Goal: Task Accomplishment & Management: Manage account settings

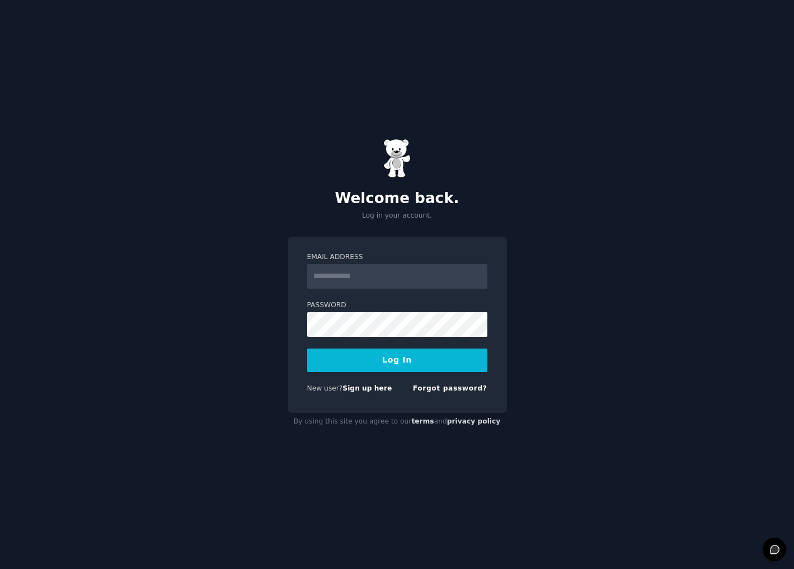
click at [368, 280] on input "Email Address" at bounding box center [397, 276] width 180 height 25
type input "**********"
click at [283, 308] on div "**********" at bounding box center [397, 284] width 794 height 569
click at [307, 349] on button "Log In" at bounding box center [397, 360] width 180 height 23
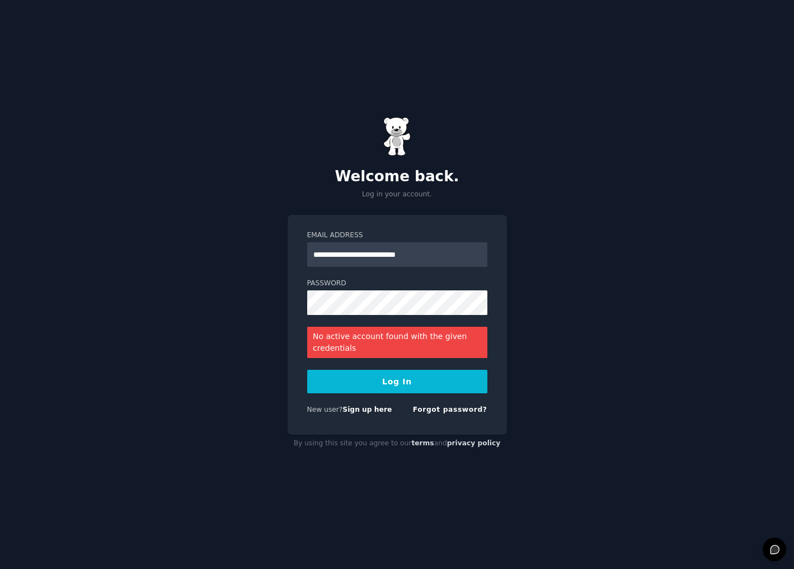
click at [445, 426] on div "**********" at bounding box center [397, 325] width 219 height 220
click at [449, 406] on link "Forgot password?" at bounding box center [450, 410] width 74 height 8
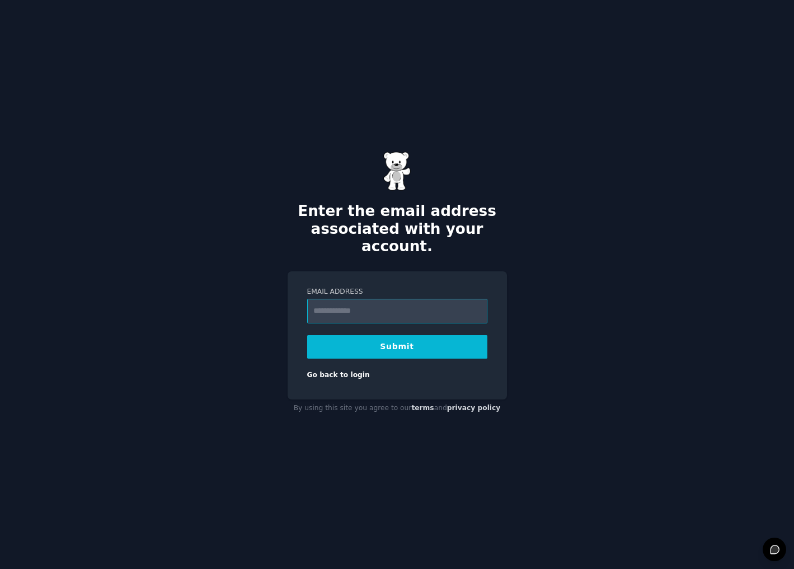
click at [364, 299] on input "Email Address" at bounding box center [397, 311] width 180 height 25
type input "**********"
click at [376, 342] on button "Submit" at bounding box center [397, 346] width 180 height 23
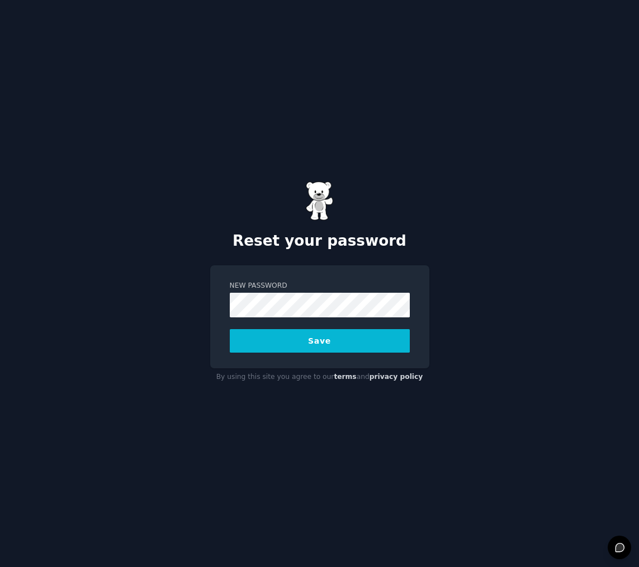
click at [295, 329] on button "Save" at bounding box center [320, 340] width 180 height 23
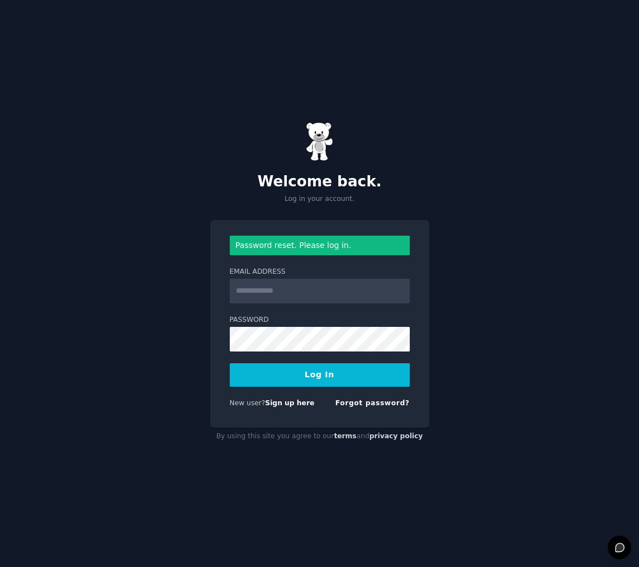
type input "**********"
click at [317, 377] on button "Log In" at bounding box center [320, 374] width 180 height 23
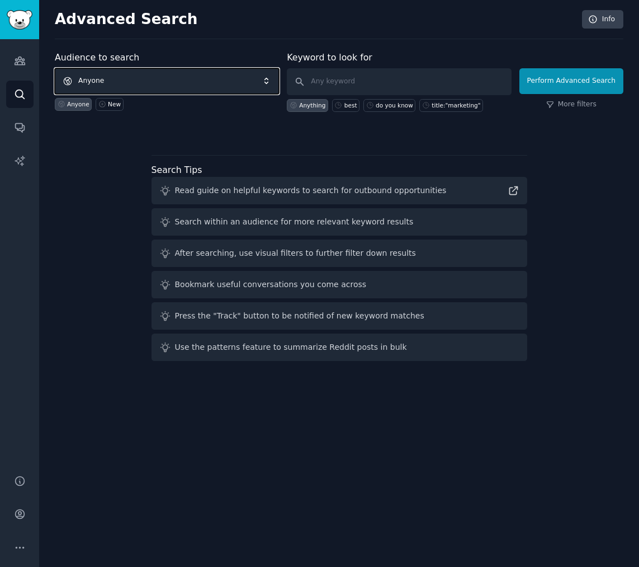
click at [143, 76] on span "Anyone" at bounding box center [167, 81] width 224 height 26
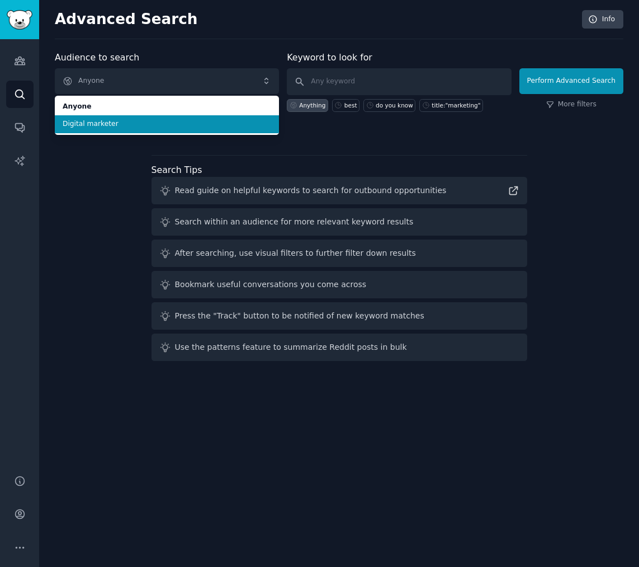
click at [126, 120] on span "Digital marketer" at bounding box center [167, 124] width 209 height 10
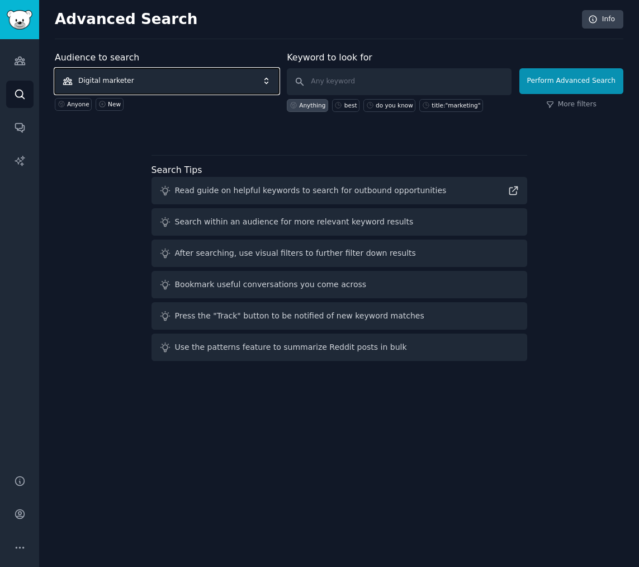
click at [193, 81] on span "Digital marketer" at bounding box center [167, 81] width 224 height 26
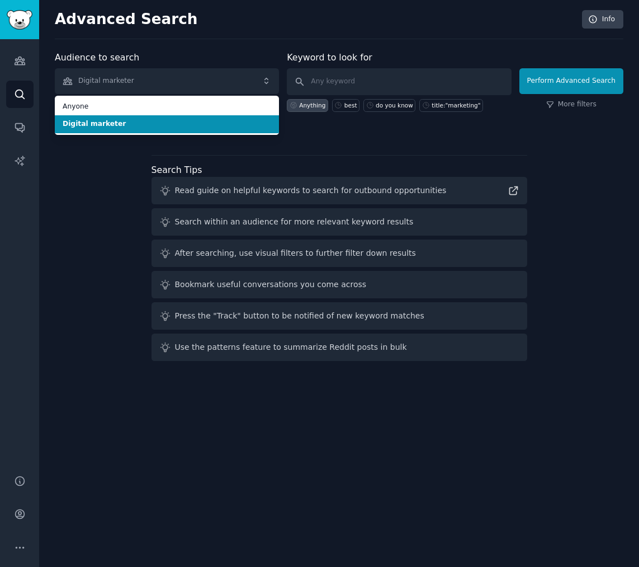
click at [168, 123] on span "Digital marketer" at bounding box center [167, 124] width 209 height 10
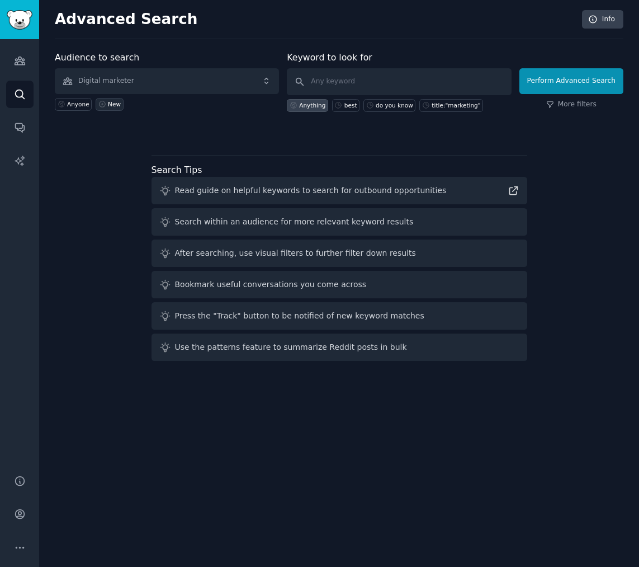
click at [106, 105] on link "New" at bounding box center [109, 104] width 27 height 13
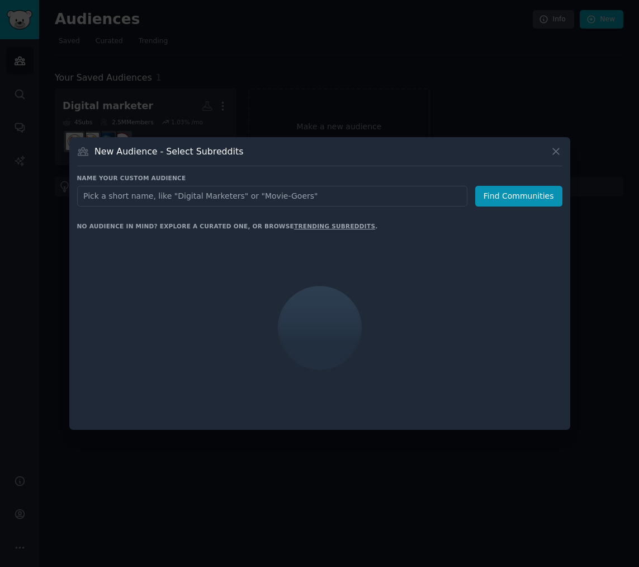
click at [138, 197] on input "text" at bounding box center [272, 196] width 390 height 21
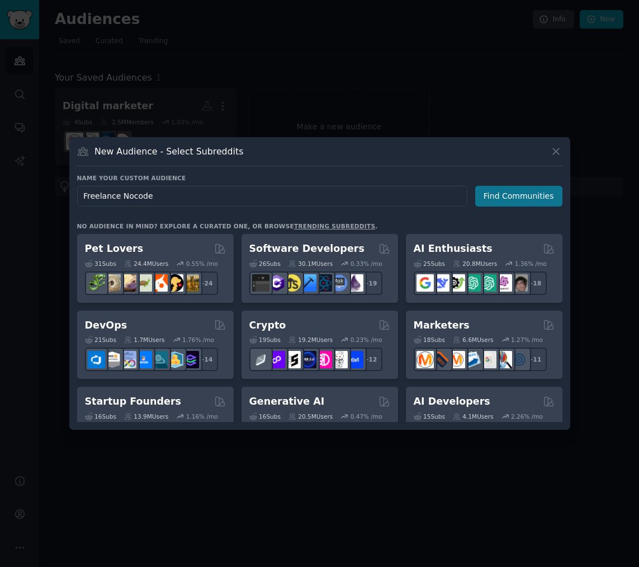
type input "Freelance Nocode"
click at [497, 190] on button "Find Communities" at bounding box center [519, 196] width 87 height 21
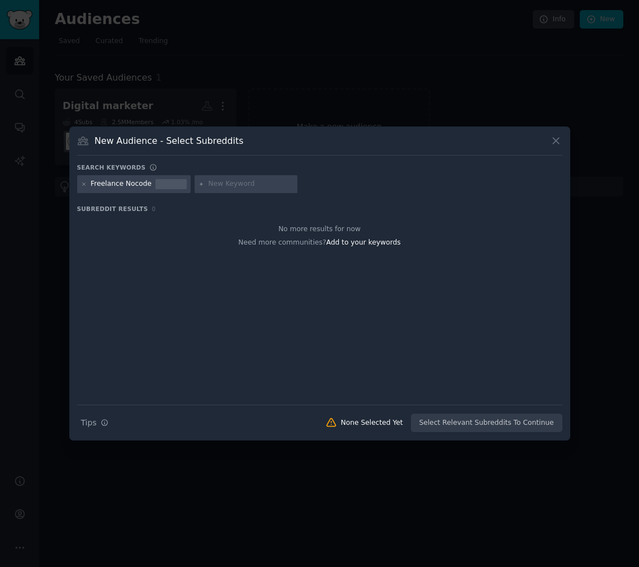
click at [138, 185] on div "Freelance Nocode" at bounding box center [121, 184] width 61 height 10
click at [86, 184] on icon at bounding box center [84, 184] width 6 height 6
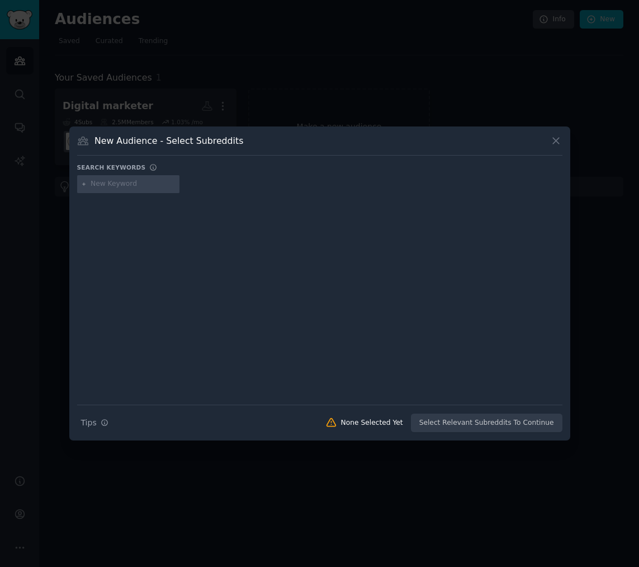
click at [117, 185] on input "text" at bounding box center [133, 184] width 85 height 10
type input "No Code"
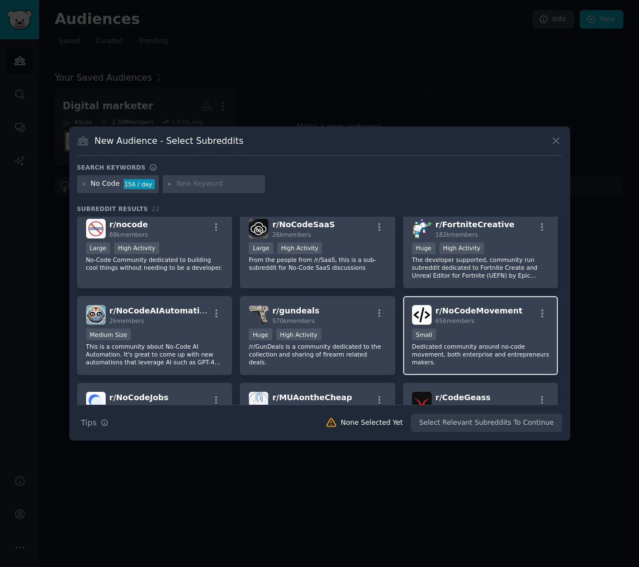
scroll to position [8, 0]
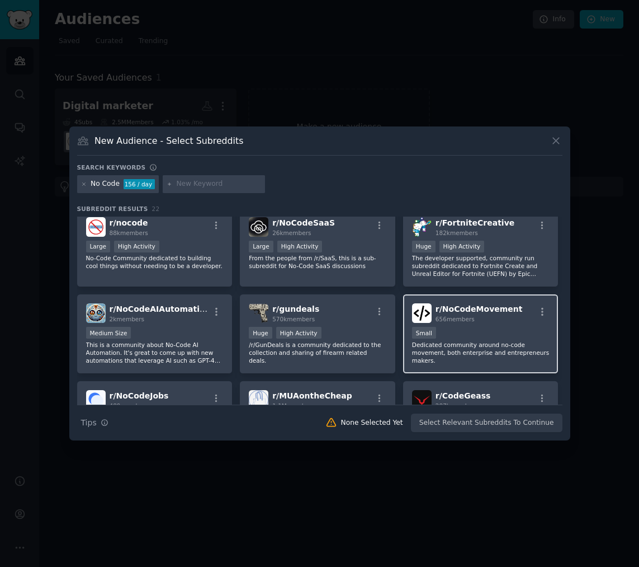
click at [438, 312] on span "r/ NoCodeMovement" at bounding box center [479, 308] width 87 height 9
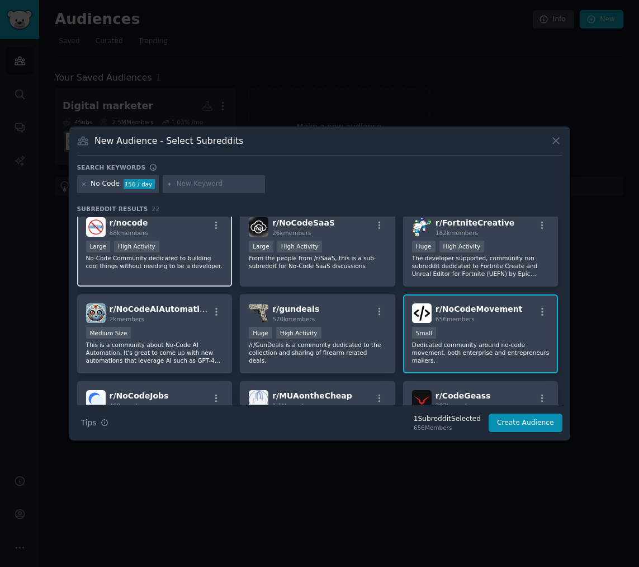
click at [183, 247] on div "Large High Activity" at bounding box center [155, 248] width 138 height 14
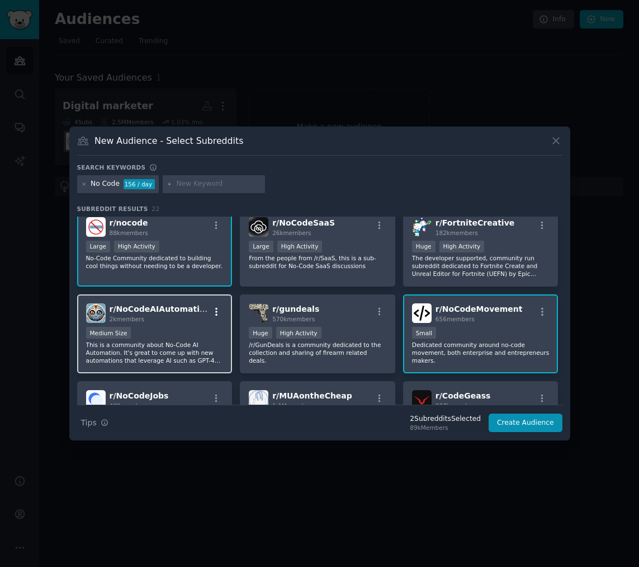
click at [210, 316] on button "button" at bounding box center [217, 312] width 14 height 10
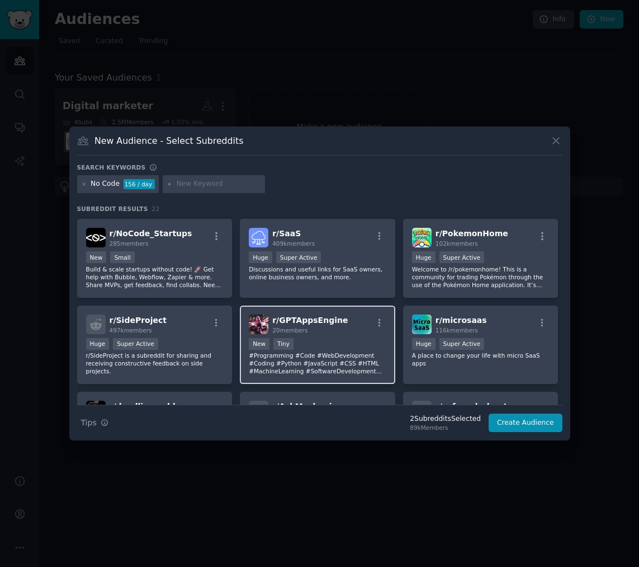
scroll to position [262, 0]
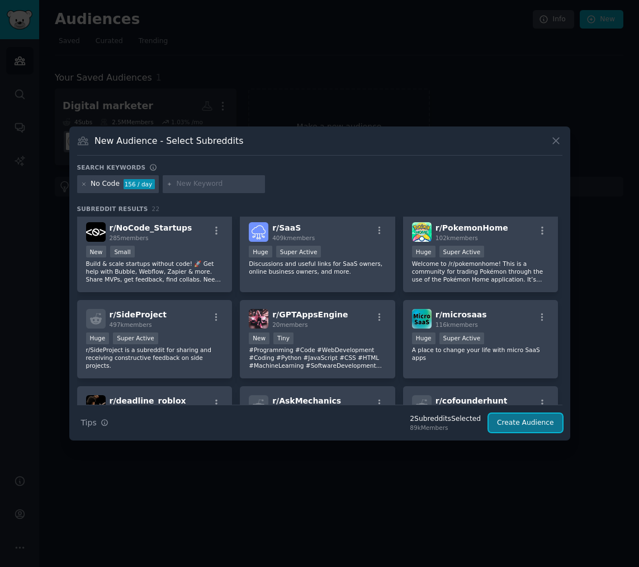
click at [513, 425] on button "Create Audience" at bounding box center [526, 422] width 74 height 19
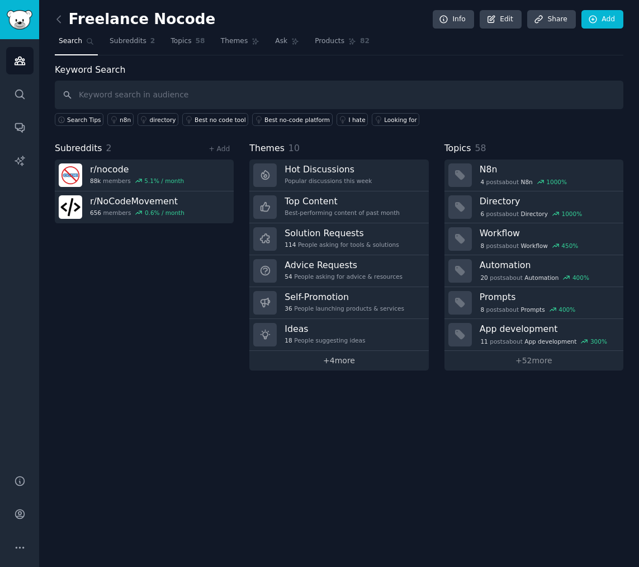
click at [347, 364] on link "+ 4 more" at bounding box center [339, 361] width 179 height 20
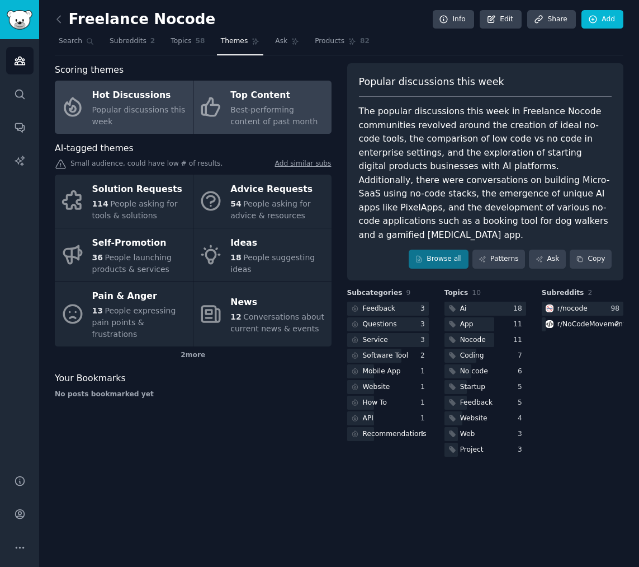
click at [253, 105] on div "Best-performing content of past month" at bounding box center [277, 115] width 95 height 23
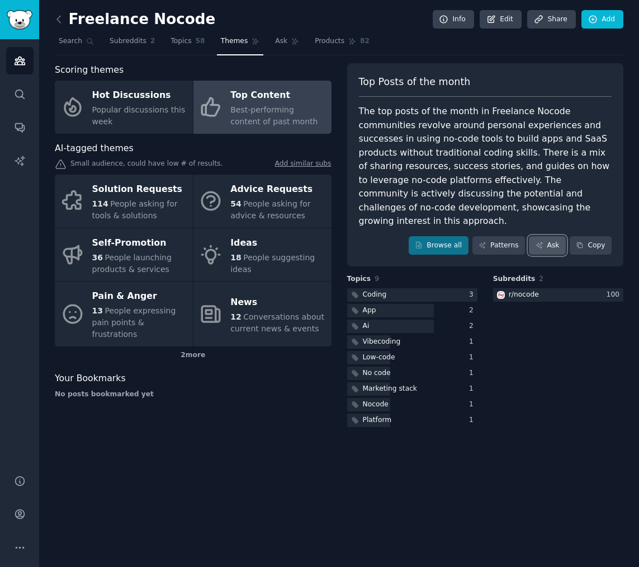
click at [546, 236] on link "Ask" at bounding box center [547, 245] width 37 height 19
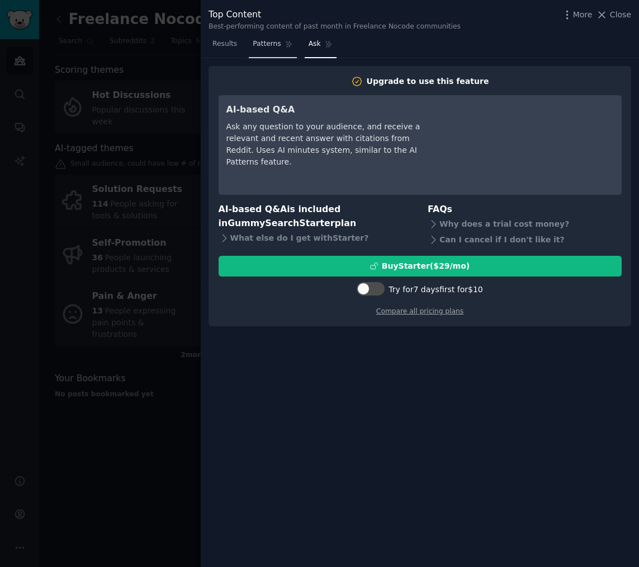
click at [262, 46] on span "Patterns" at bounding box center [267, 44] width 28 height 10
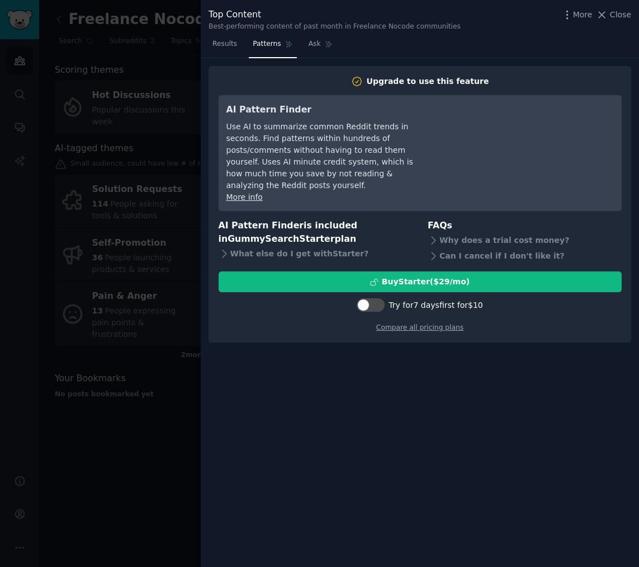
click at [186, 262] on div at bounding box center [319, 283] width 639 height 567
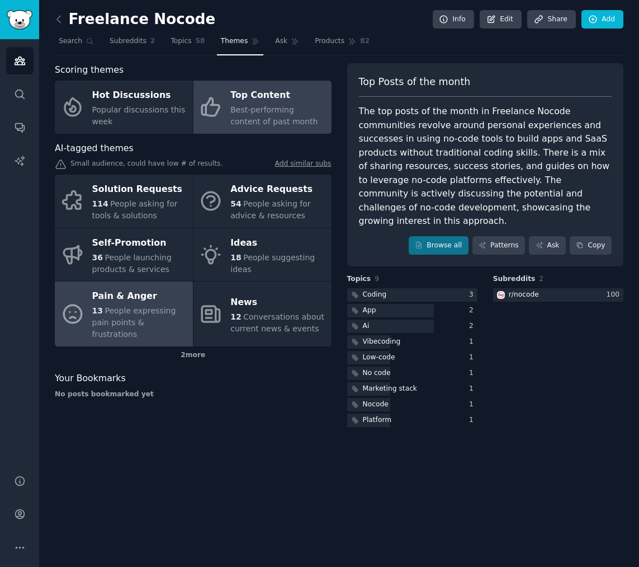
click at [110, 297] on div "Pain & Anger" at bounding box center [139, 297] width 95 height 18
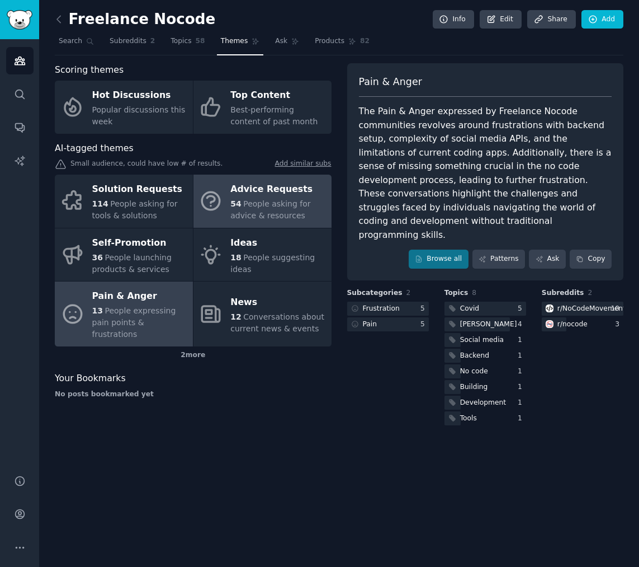
click at [299, 193] on div "Advice Requests" at bounding box center [277, 190] width 95 height 18
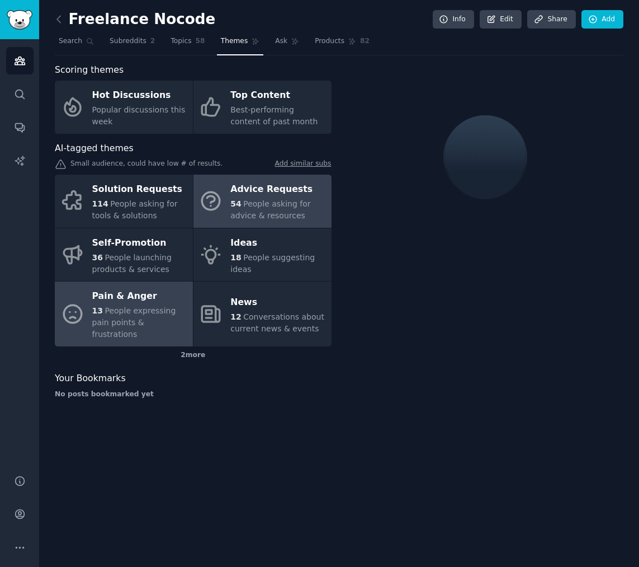
click at [121, 325] on span "People expressing pain points & frustrations" at bounding box center [134, 322] width 84 height 32
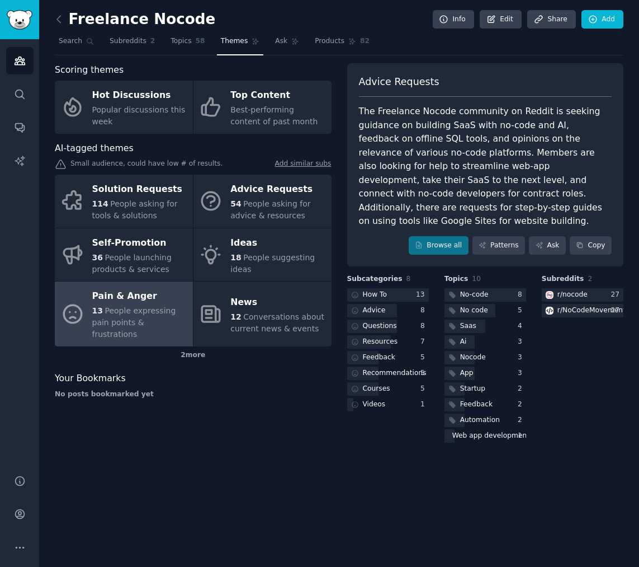
click at [171, 322] on div "13 People expressing pain points & frustrations" at bounding box center [139, 322] width 95 height 35
click at [62, 19] on icon at bounding box center [59, 19] width 12 height 12
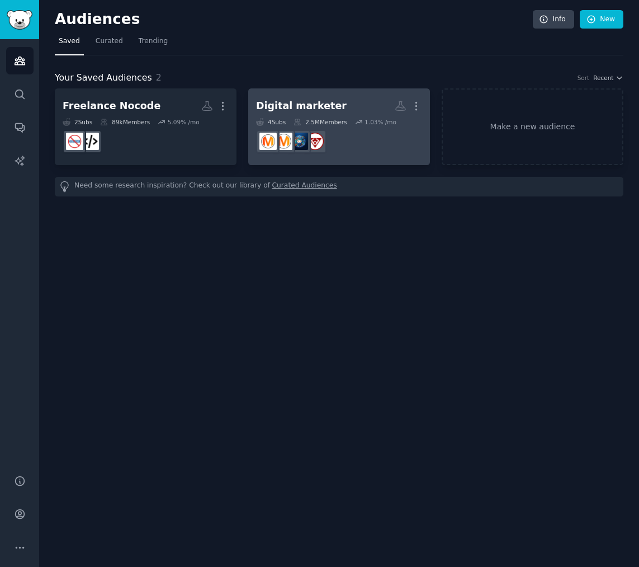
click at [293, 100] on div "Digital marketer" at bounding box center [301, 106] width 91 height 14
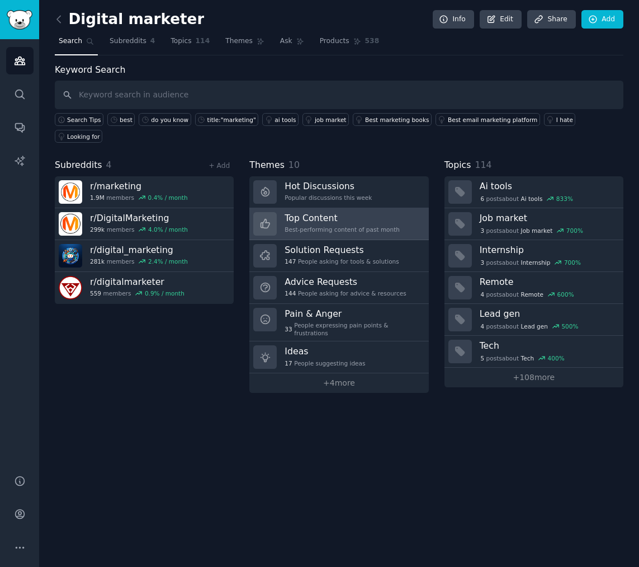
click at [345, 212] on h3 "Top Content" at bounding box center [342, 218] width 115 height 12
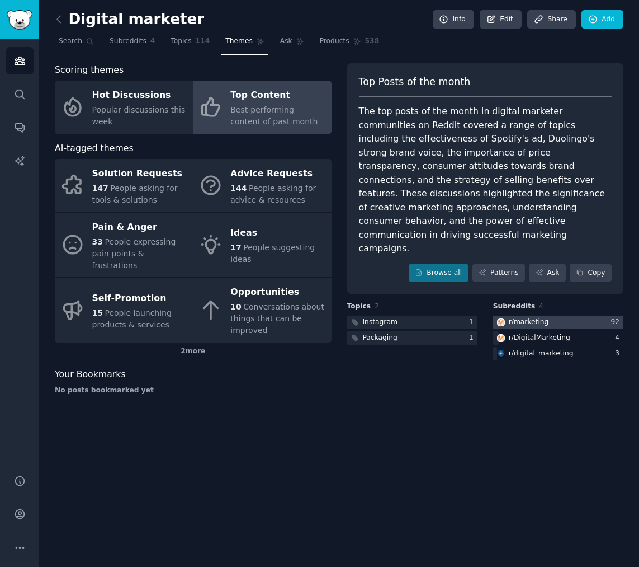
click at [528, 317] on div "r/ marketing" at bounding box center [529, 322] width 40 height 10
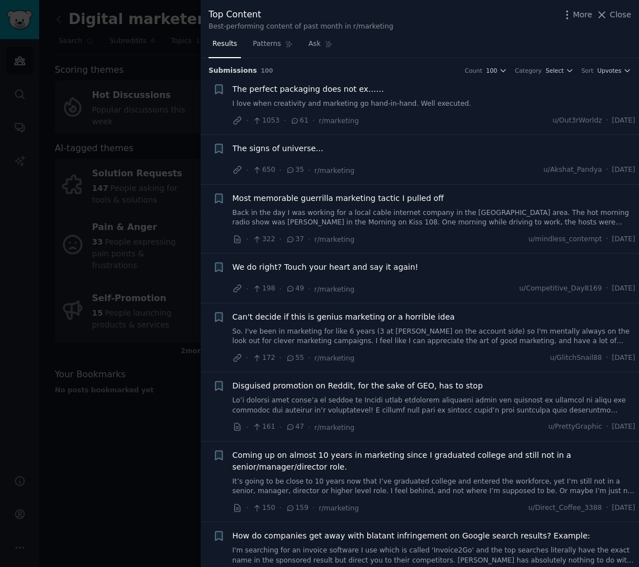
click at [348, 88] on span "The perfect packaging does not ex……" at bounding box center [309, 89] width 152 height 12
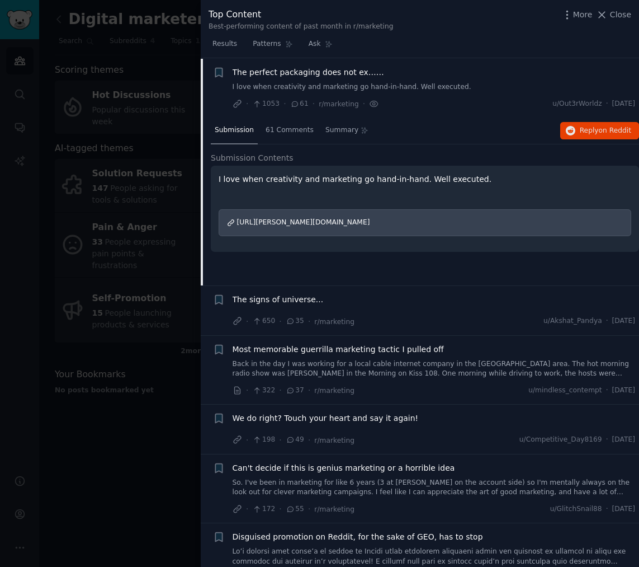
scroll to position [17, 0]
click at [297, 222] on span "https://i.redd.it/rnbvd8vrsnnf1.jpeg" at bounding box center [303, 222] width 133 height 8
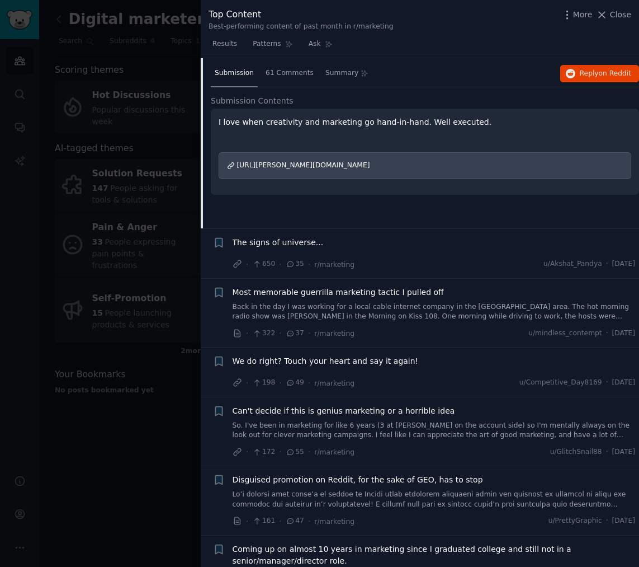
scroll to position [18, 0]
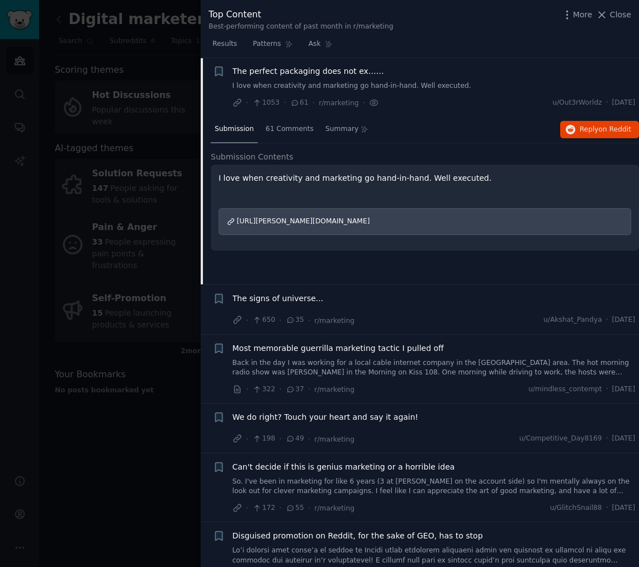
click at [275, 349] on span "Most memorable guerrilla marketing tactic I pulled off" at bounding box center [338, 348] width 211 height 12
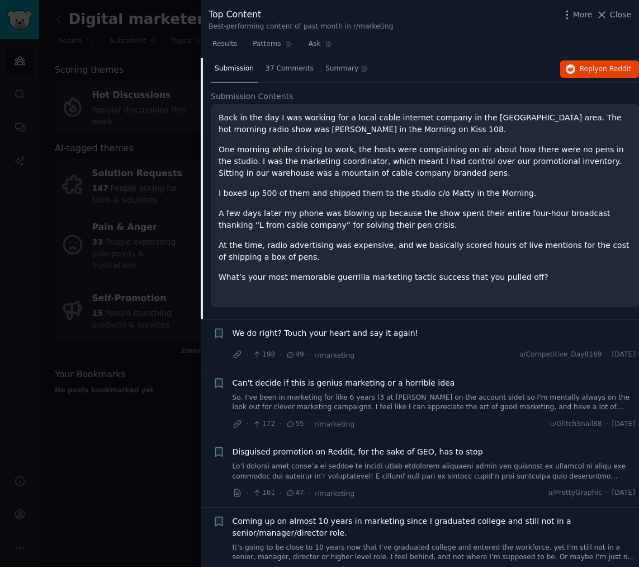
scroll to position [312, 0]
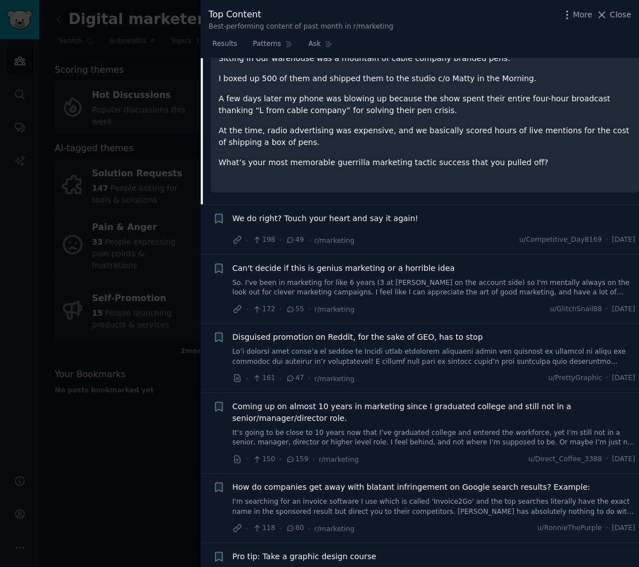
click at [324, 217] on span "We do right? Touch your heart and say it again!" at bounding box center [326, 219] width 186 height 12
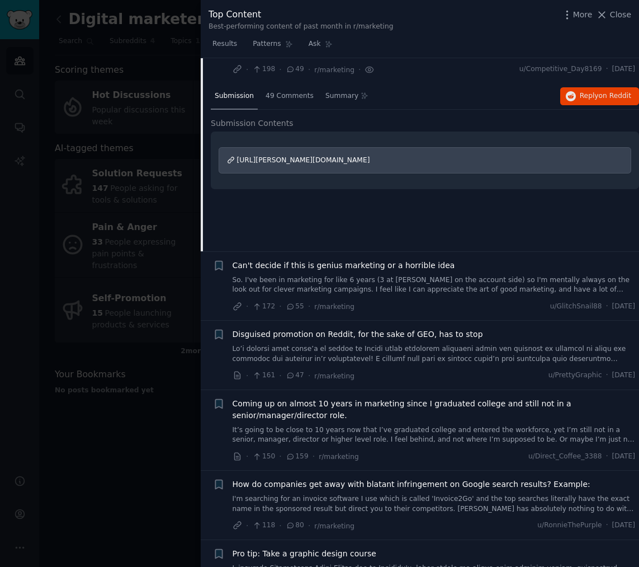
scroll to position [195, 0]
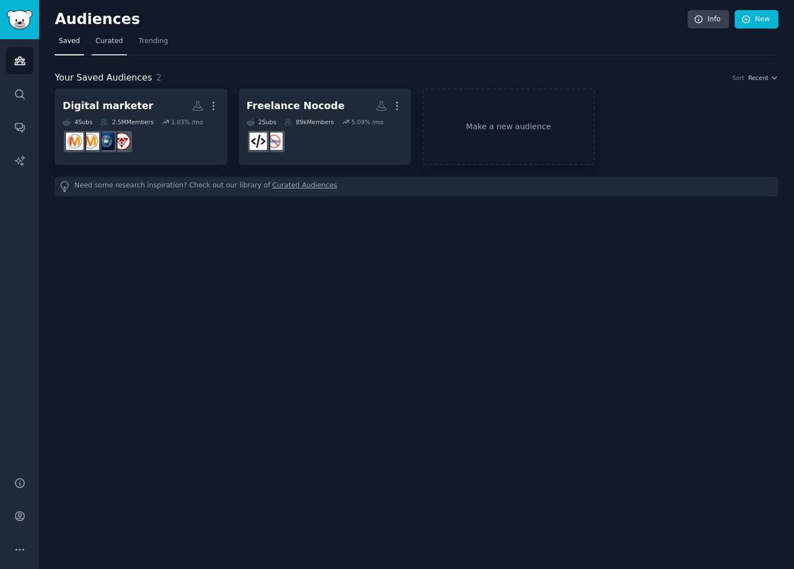
click at [114, 43] on span "Curated" at bounding box center [109, 41] width 27 height 10
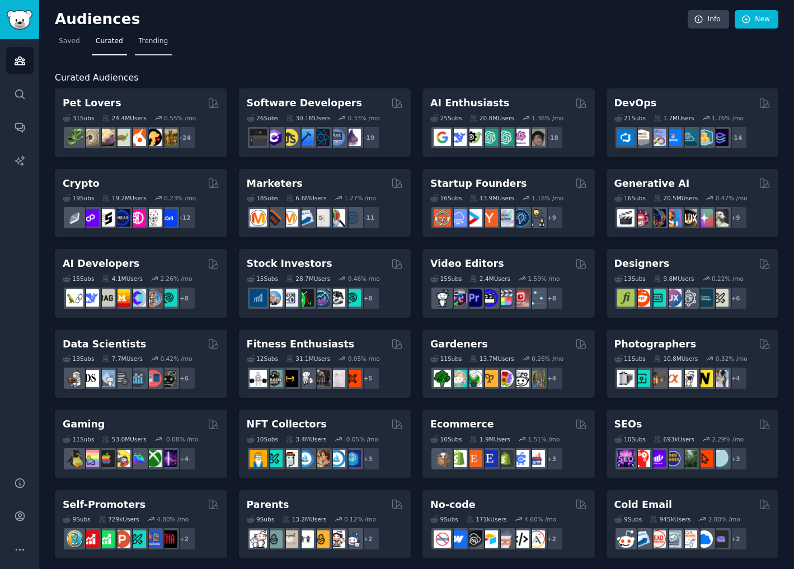
click at [144, 34] on link "Trending" at bounding box center [153, 43] width 37 height 23
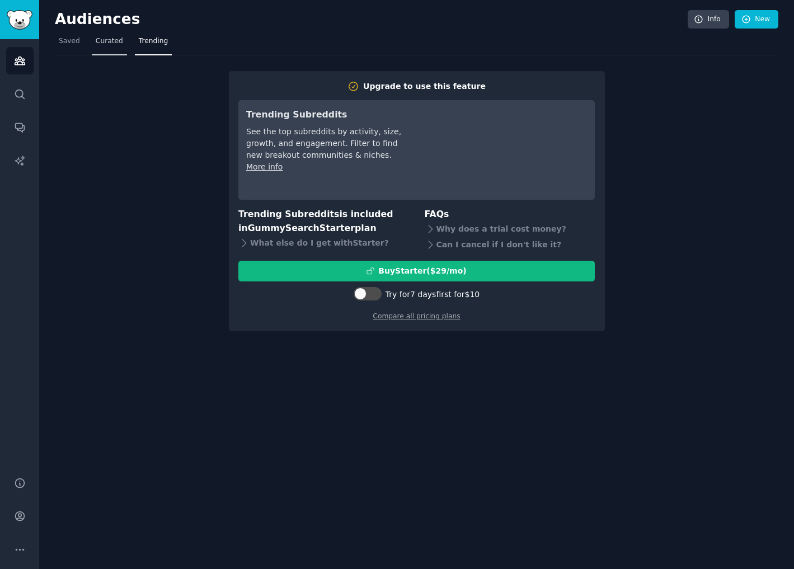
click at [116, 51] on link "Curated" at bounding box center [109, 43] width 35 height 23
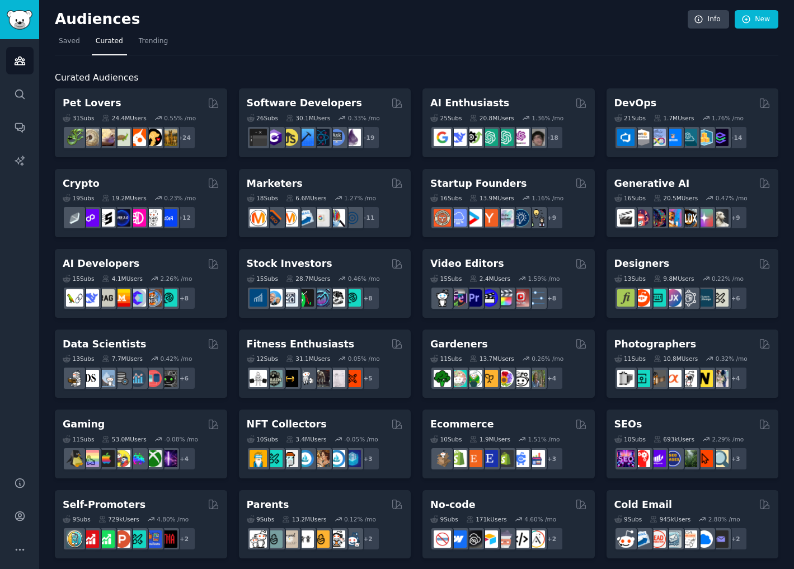
click at [439, 96] on h2 "AI Enthusiasts" at bounding box center [469, 103] width 79 height 14
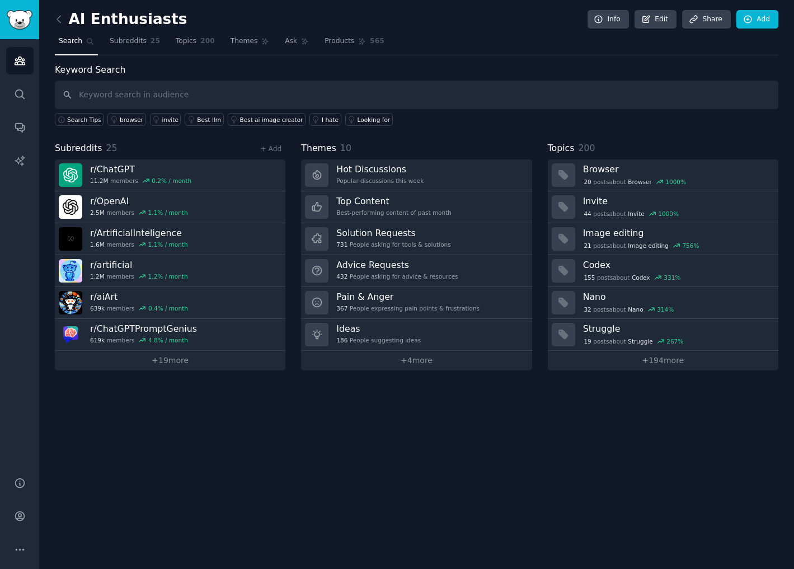
click at [379, 140] on div "Keyword Search Search Tips browser invite Best llm Best ai image creator I hate…" at bounding box center [416, 216] width 723 height 307
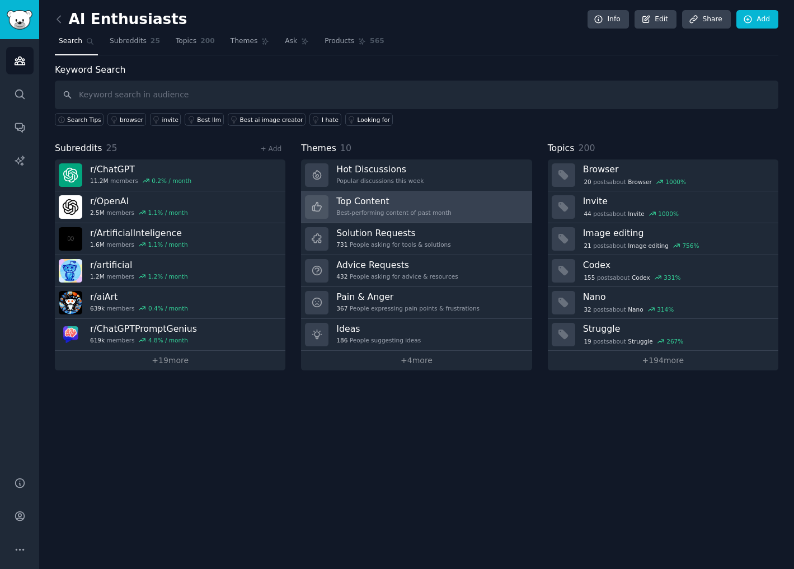
click at [421, 213] on div "Best-performing content of past month" at bounding box center [393, 213] width 115 height 8
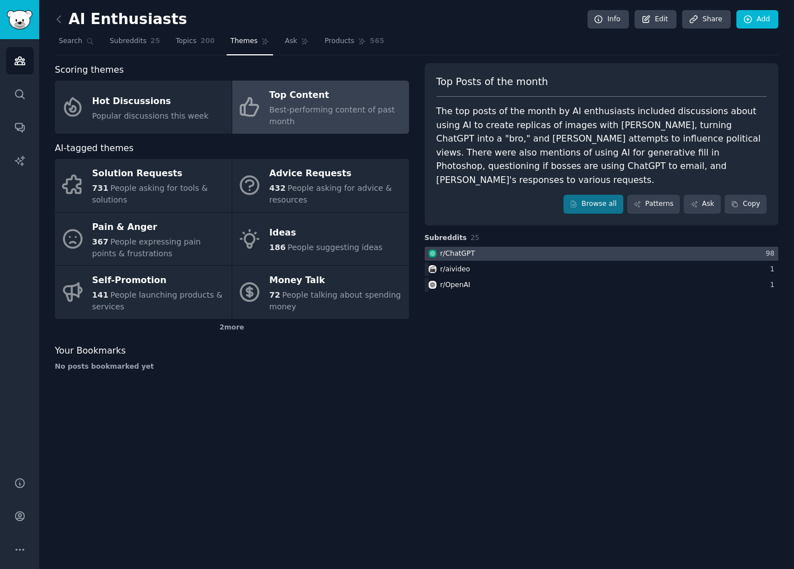
click at [477, 247] on div at bounding box center [602, 254] width 354 height 14
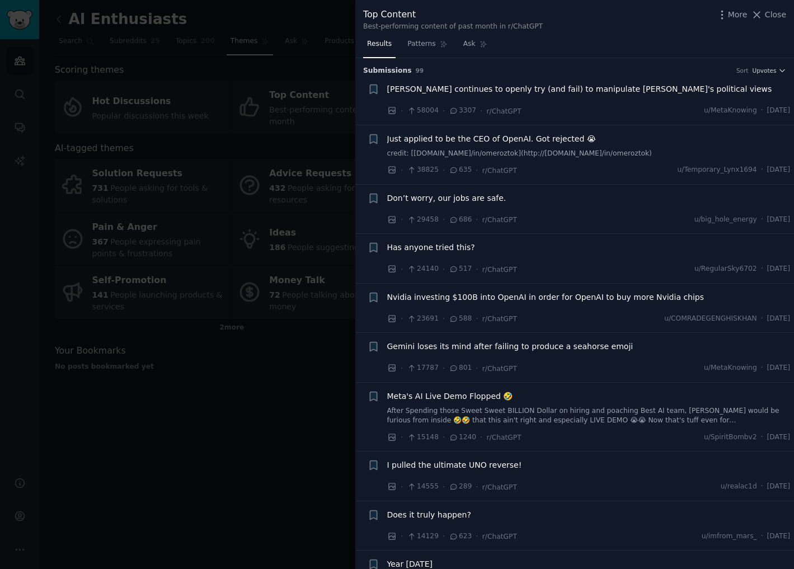
click at [478, 142] on span "Just applied to be the CEO of OpenAI. Got rejected 😭" at bounding box center [491, 139] width 209 height 12
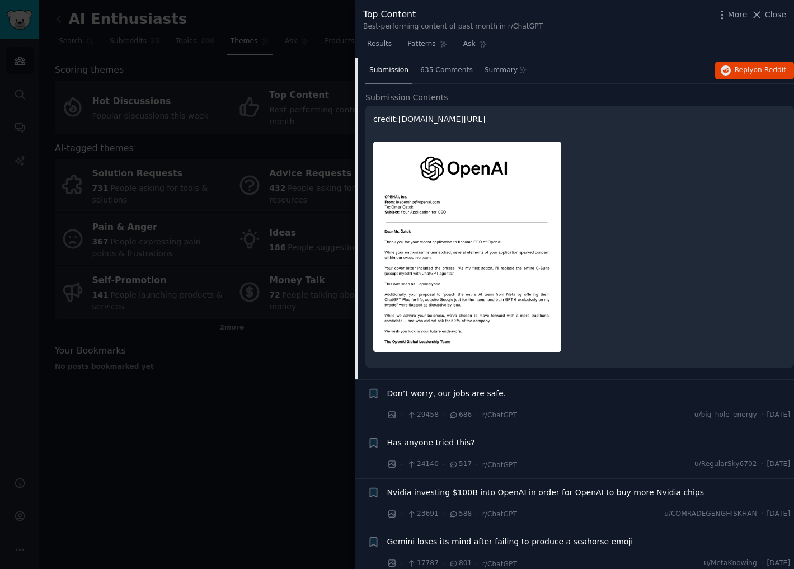
scroll to position [195, 0]
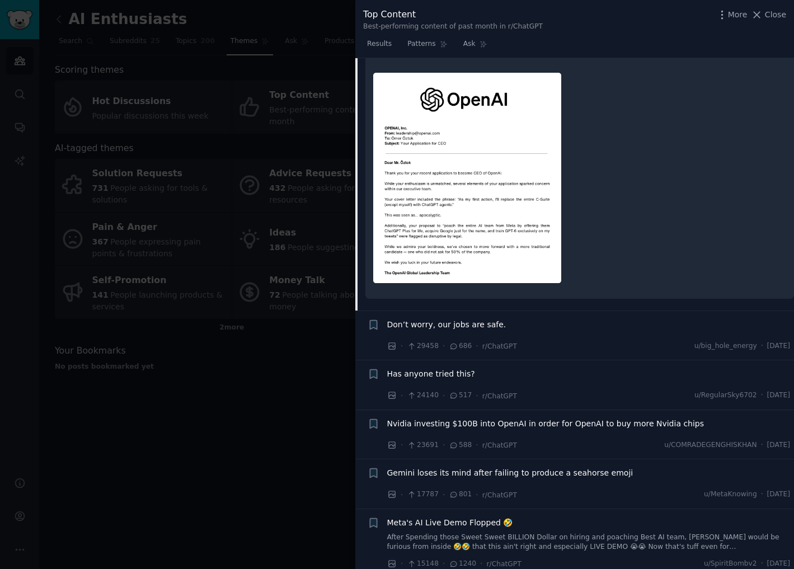
click at [441, 327] on span "Don’t worry, our jobs are safe." at bounding box center [446, 325] width 119 height 12
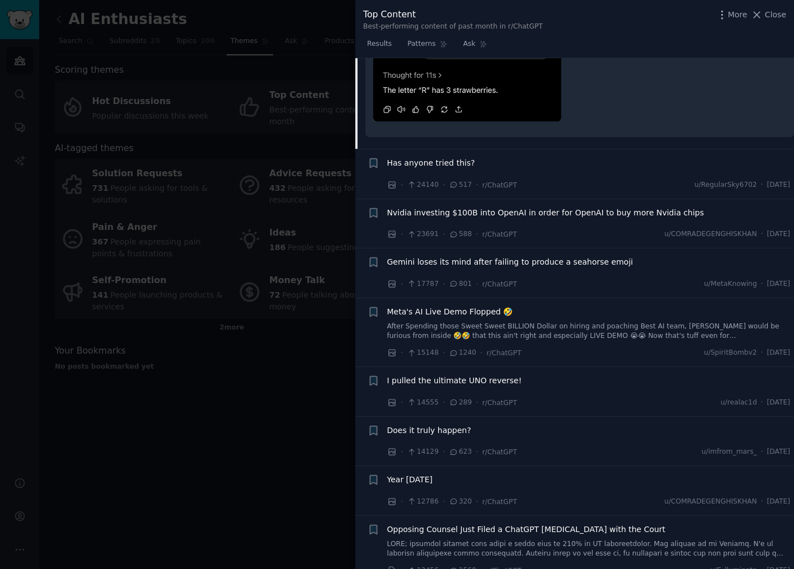
scroll to position [330, 0]
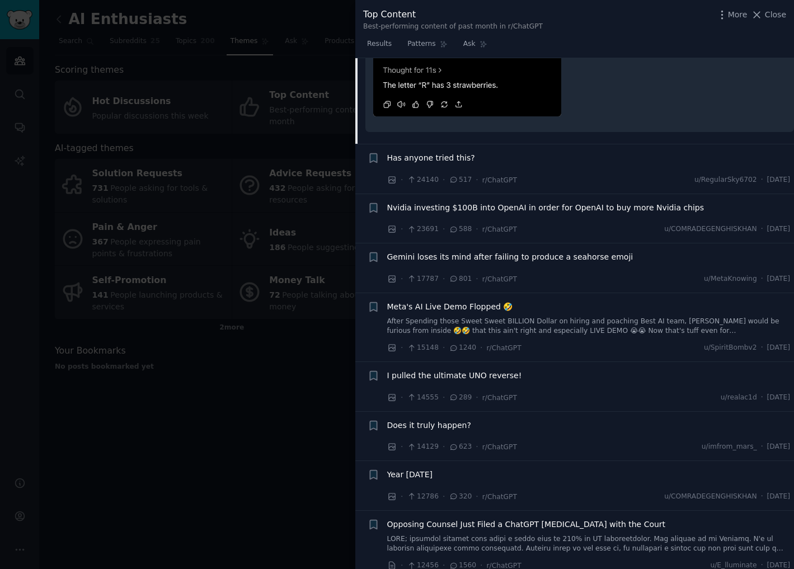
click at [444, 258] on span "Gemini loses its mind after failing to produce a seahorse emoji" at bounding box center [510, 257] width 246 height 12
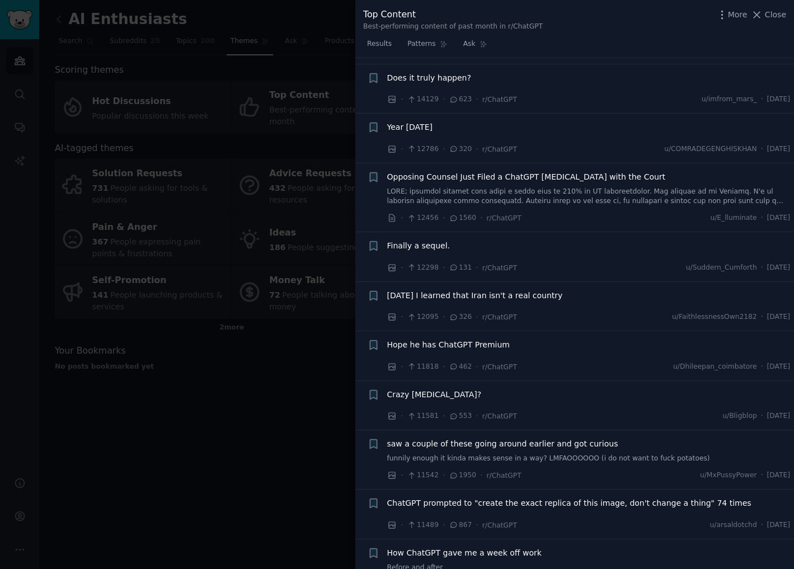
scroll to position [790, 0]
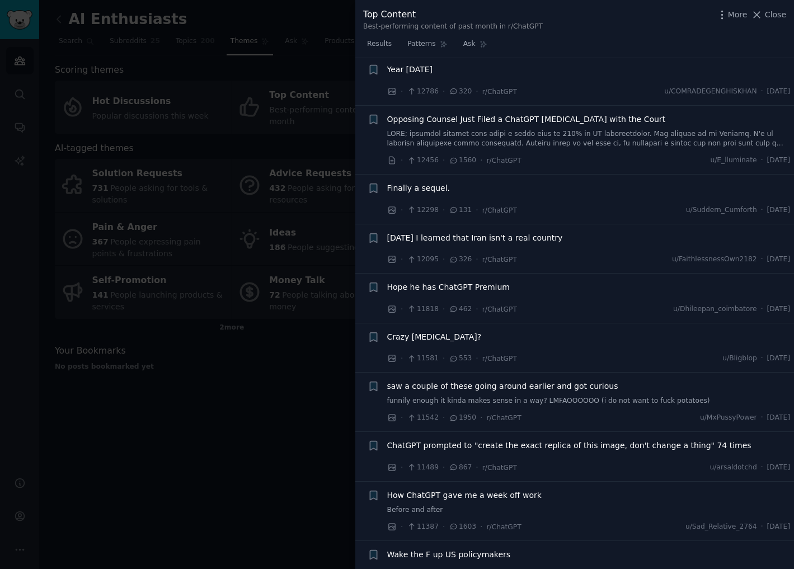
click at [459, 337] on span "Crazy hallucination?" at bounding box center [434, 337] width 95 height 12
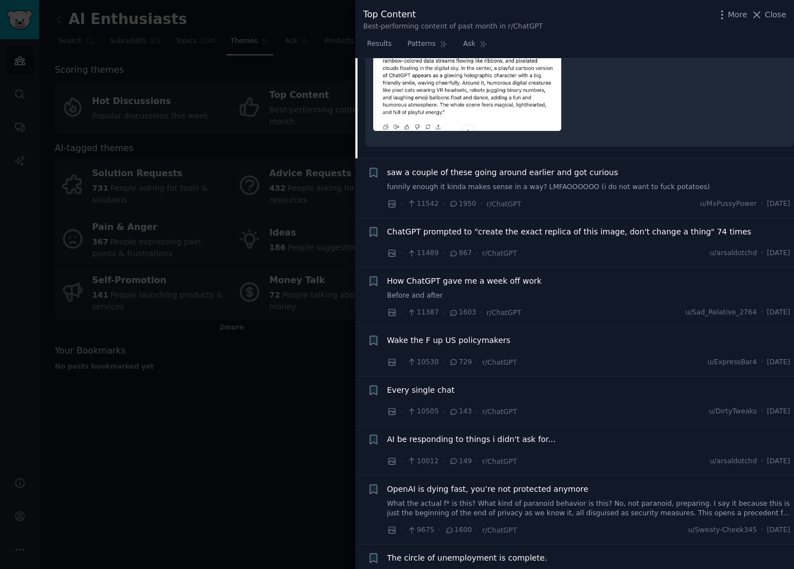
scroll to position [1313, 0]
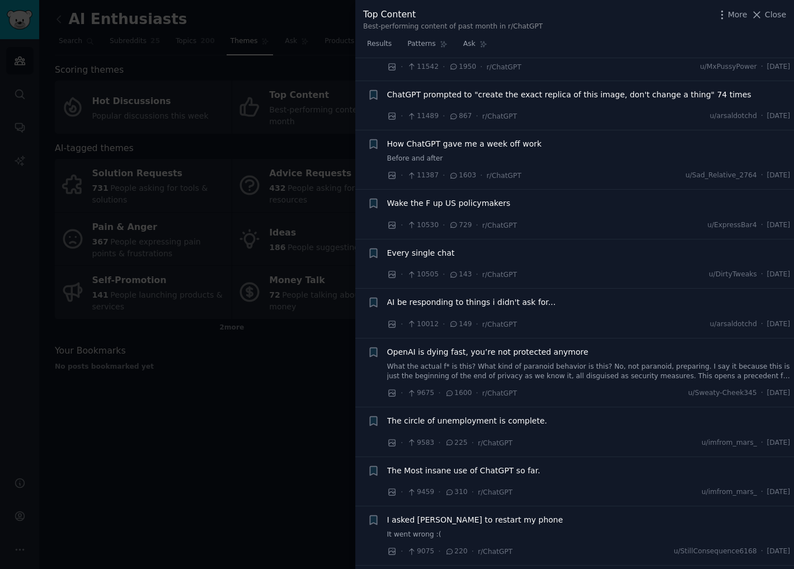
click at [435, 258] on span "Every single chat" at bounding box center [421, 253] width 68 height 12
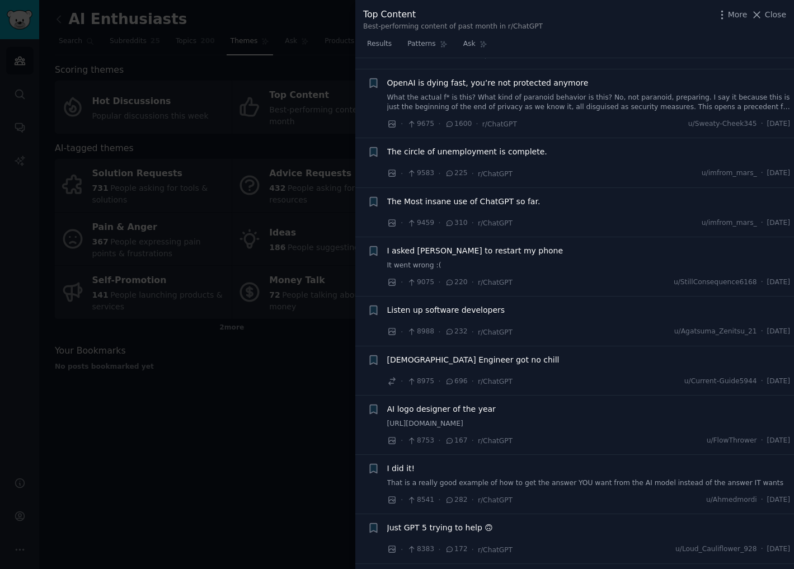
scroll to position [1426, 0]
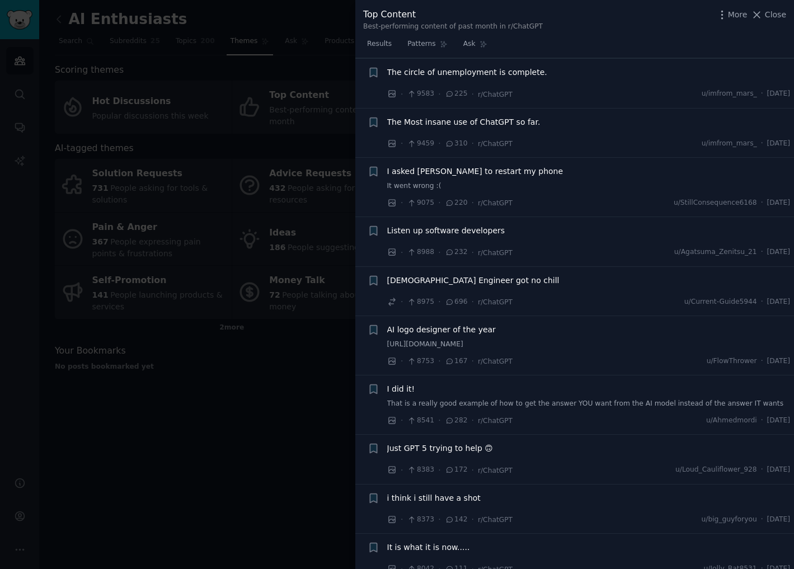
click at [388, 391] on span "I did it!" at bounding box center [401, 389] width 28 height 12
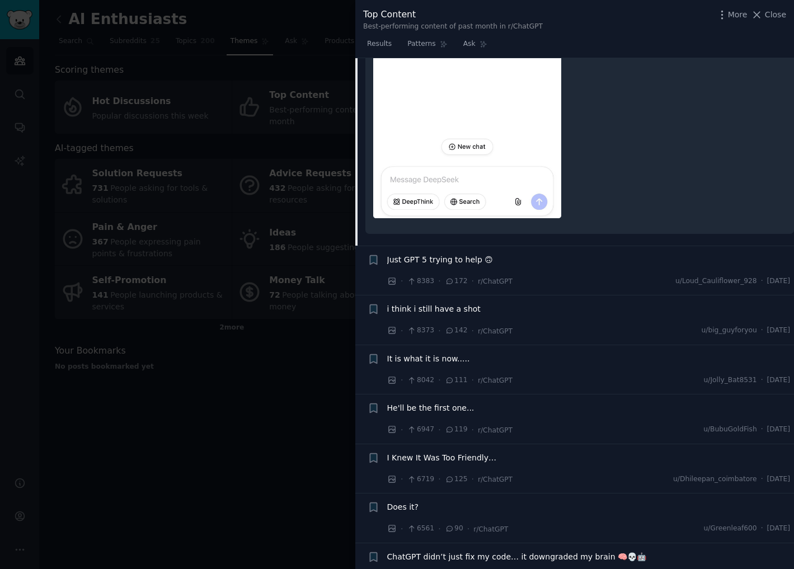
scroll to position [1928, 0]
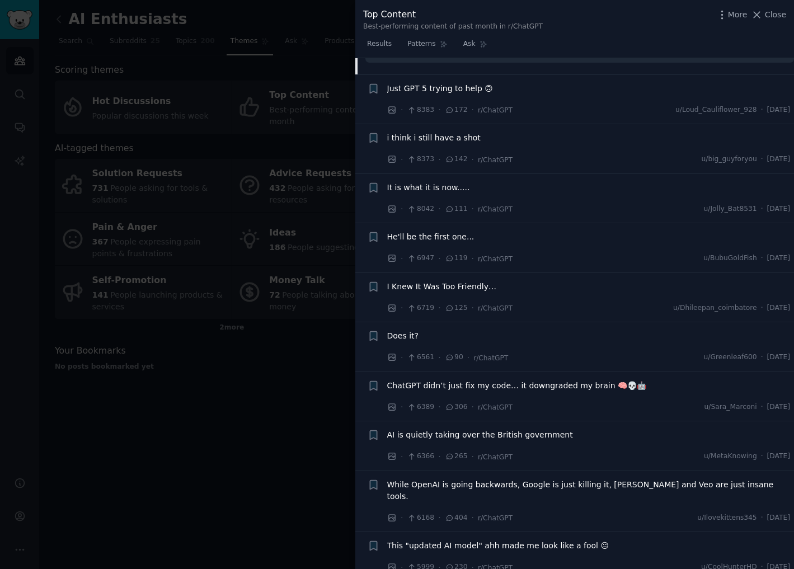
click at [250, 406] on div at bounding box center [397, 284] width 794 height 569
